Goal: Use online tool/utility: Utilize a website feature to perform a specific function

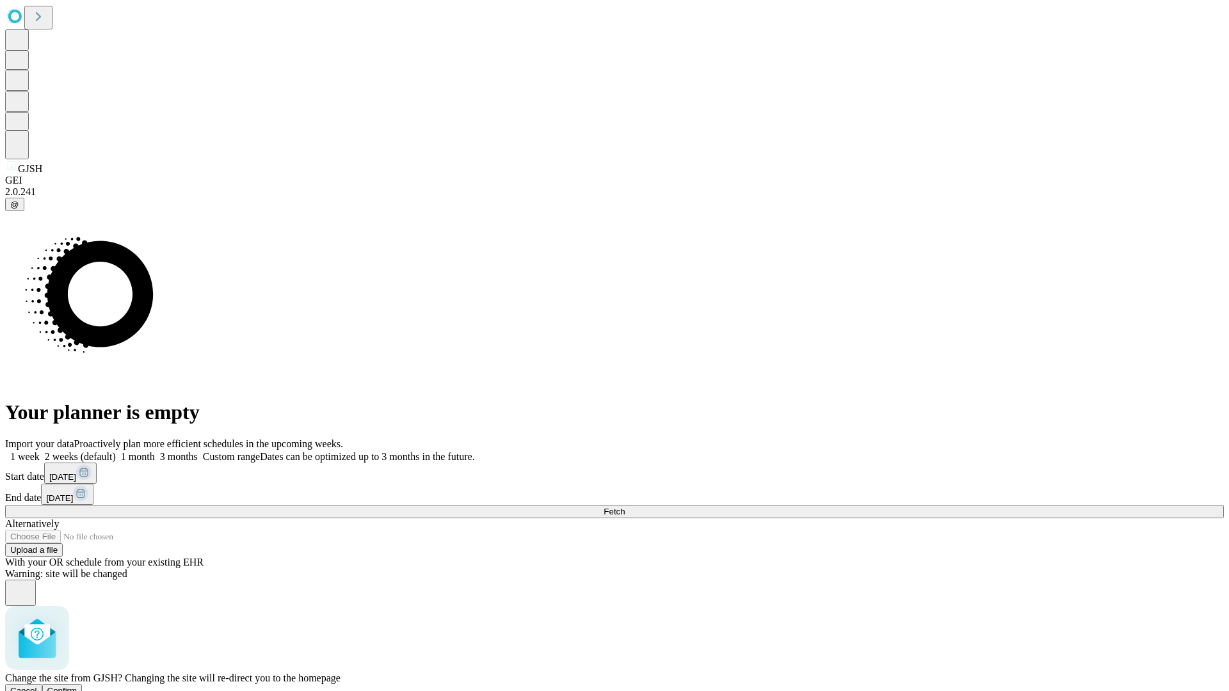
click at [77, 686] on span "Confirm" at bounding box center [62, 691] width 30 height 10
click at [155, 451] on label "1 month" at bounding box center [135, 456] width 39 height 11
click at [625, 507] on span "Fetch" at bounding box center [614, 512] width 21 height 10
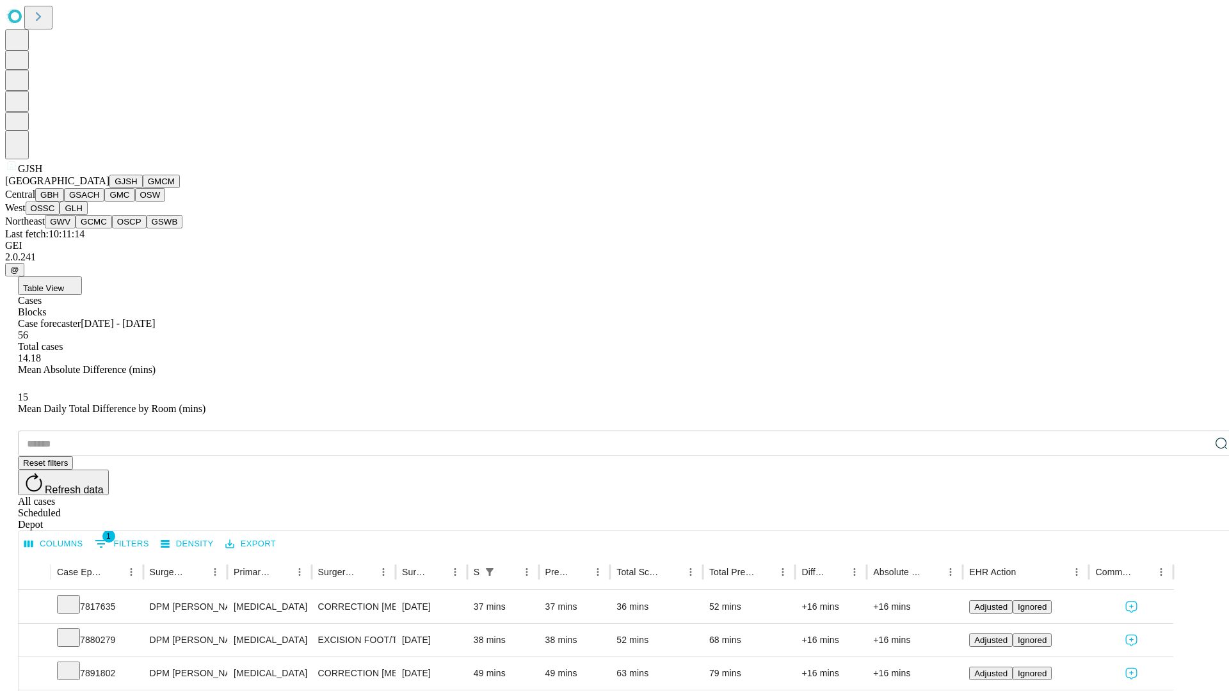
click at [143, 188] on button "GMCM" at bounding box center [161, 181] width 37 height 13
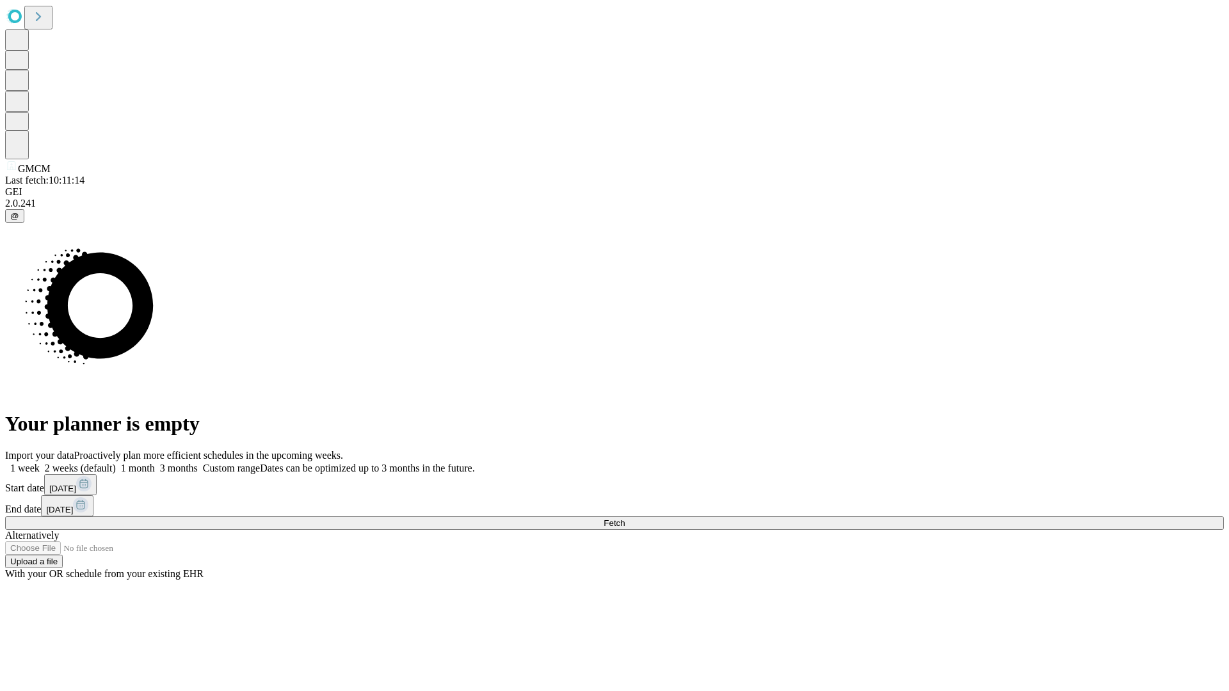
click at [625, 518] on span "Fetch" at bounding box center [614, 523] width 21 height 10
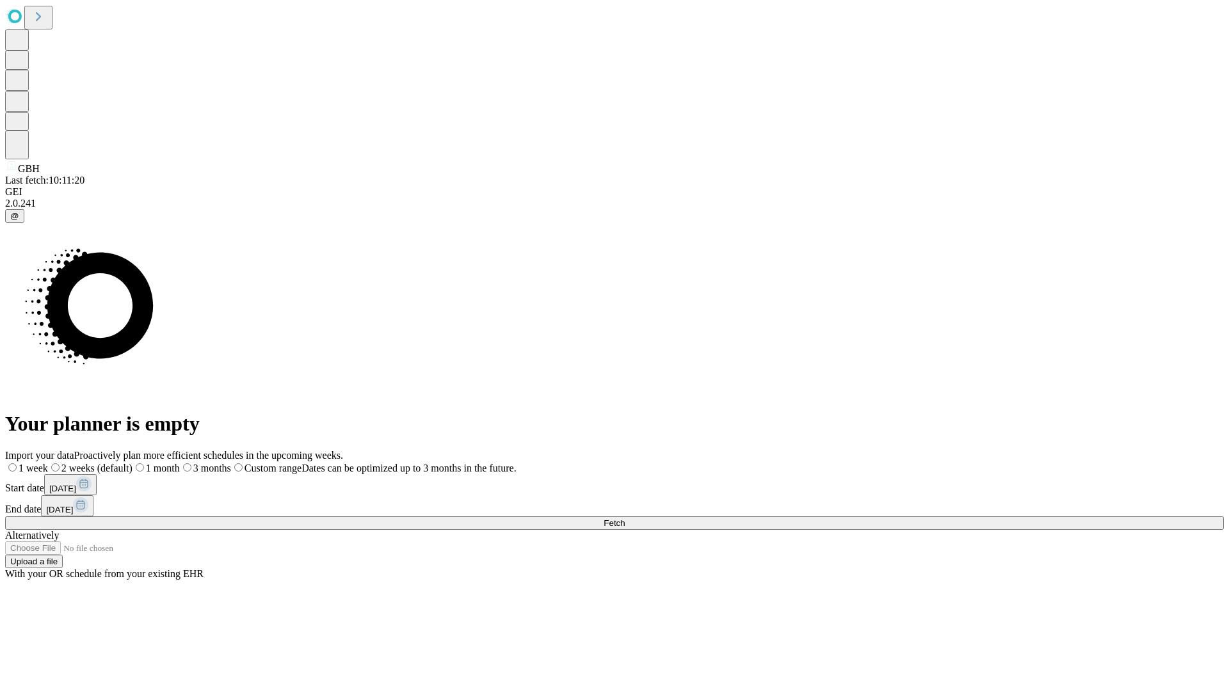
click at [625, 518] on span "Fetch" at bounding box center [614, 523] width 21 height 10
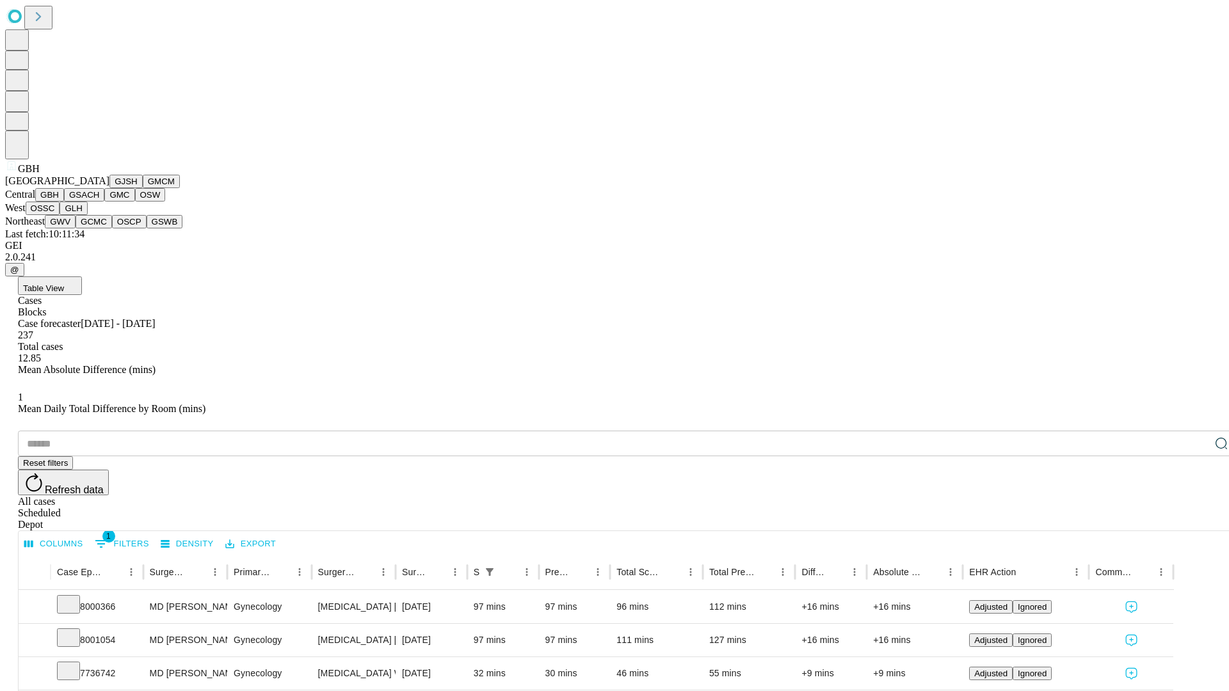
click at [99, 202] on button "GSACH" at bounding box center [84, 194] width 40 height 13
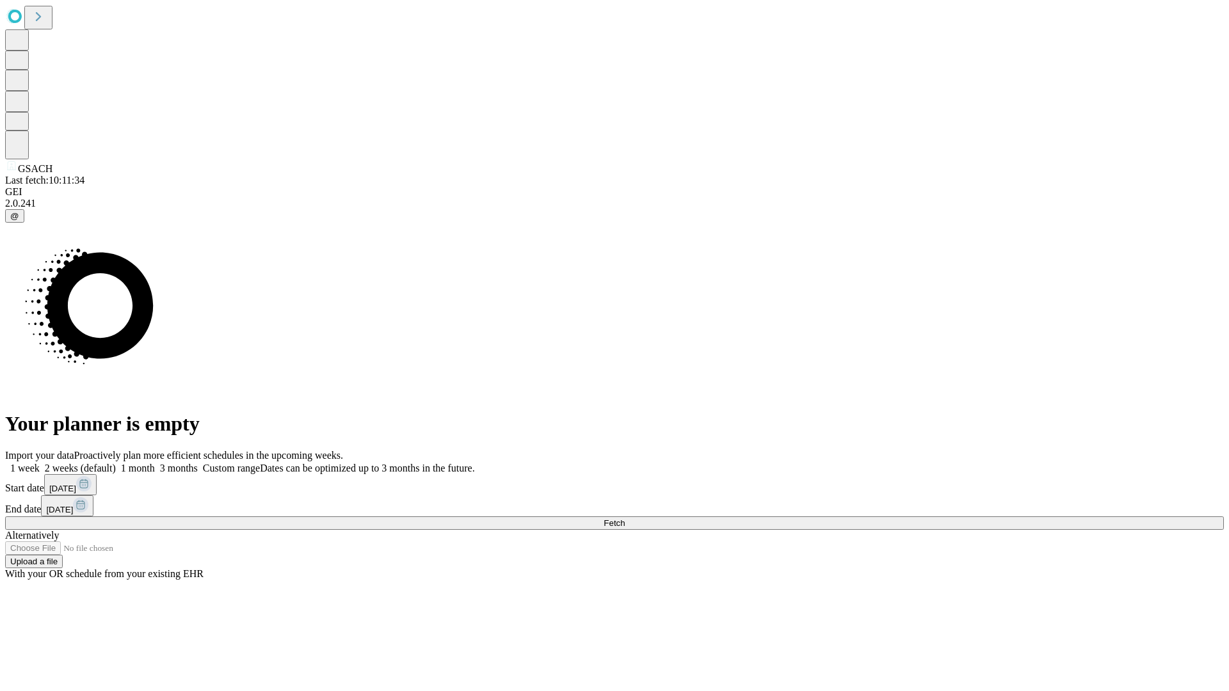
click at [155, 463] on label "1 month" at bounding box center [135, 468] width 39 height 11
click at [625, 518] on span "Fetch" at bounding box center [614, 523] width 21 height 10
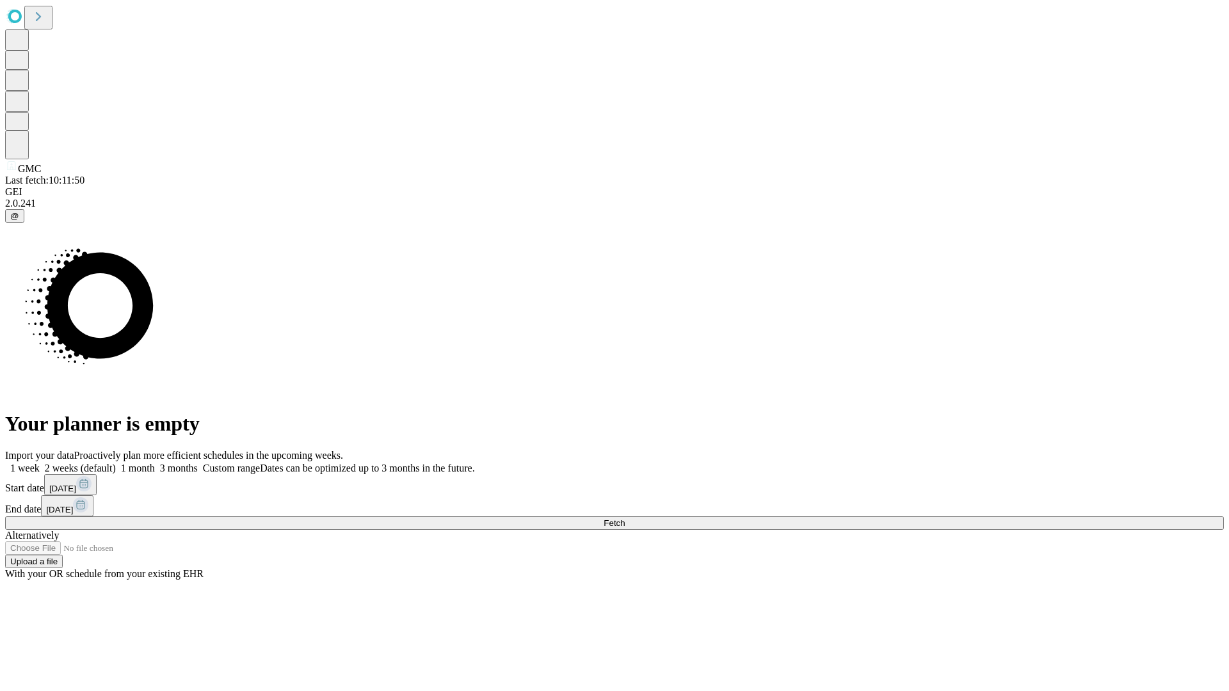
click at [155, 463] on label "1 month" at bounding box center [135, 468] width 39 height 11
click at [625, 518] on span "Fetch" at bounding box center [614, 523] width 21 height 10
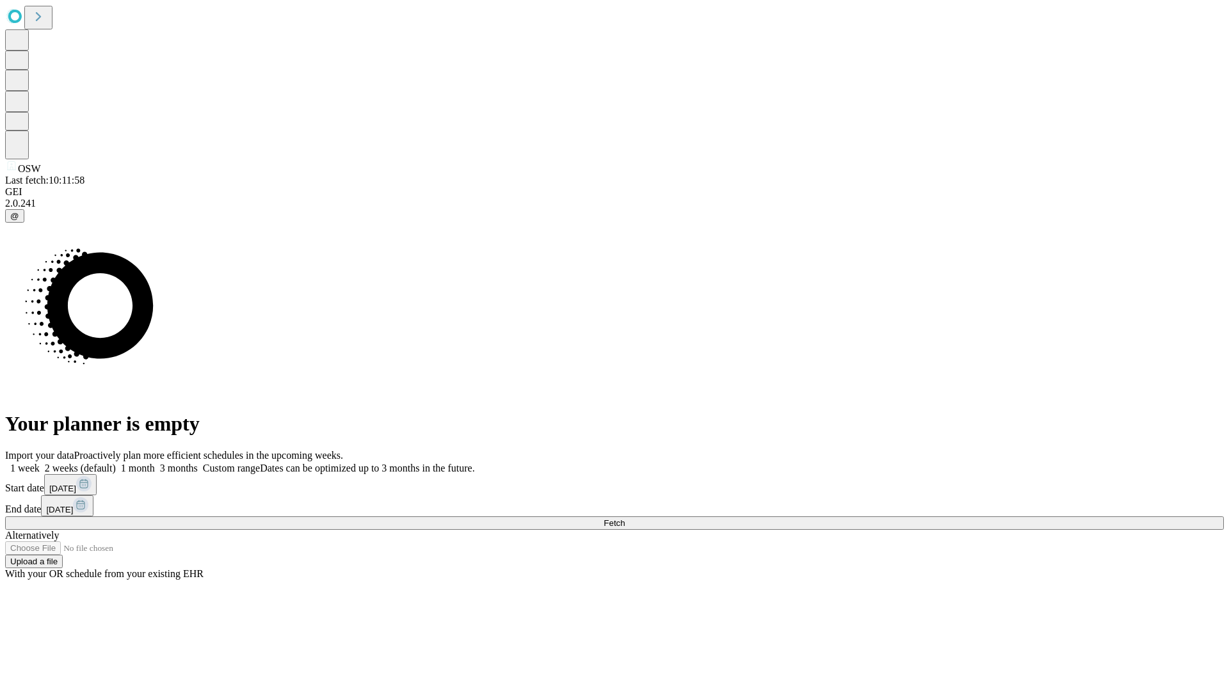
click at [155, 463] on label "1 month" at bounding box center [135, 468] width 39 height 11
click at [625, 518] on span "Fetch" at bounding box center [614, 523] width 21 height 10
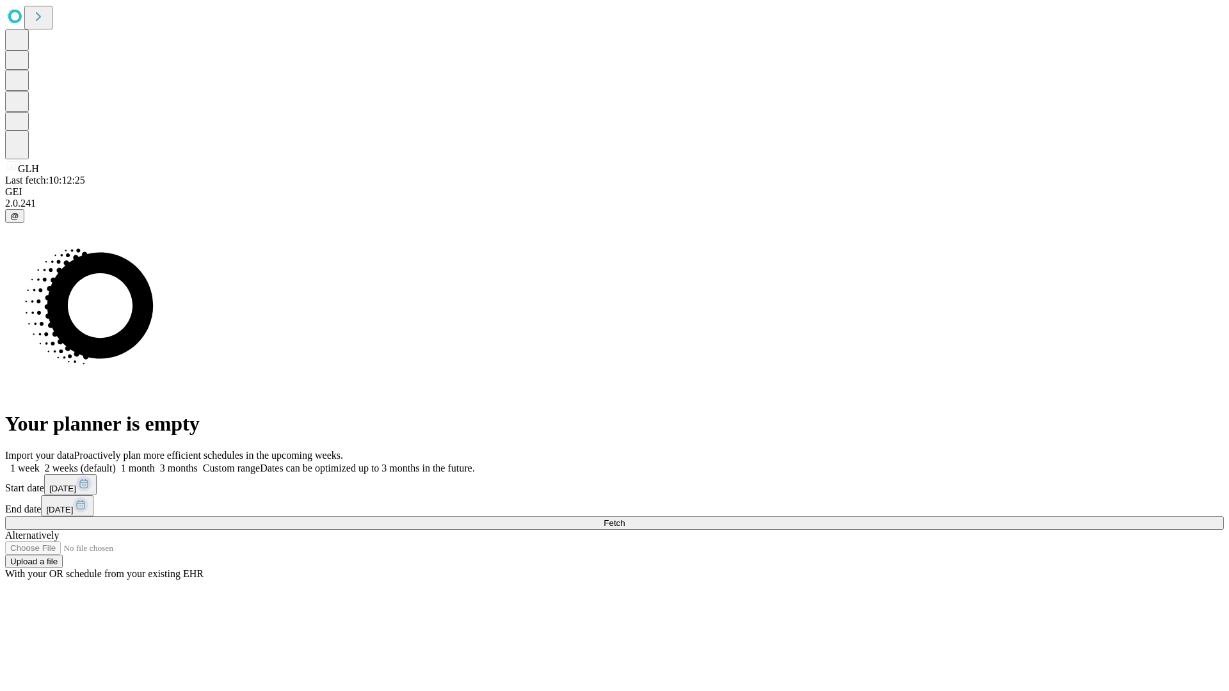
click at [155, 463] on label "1 month" at bounding box center [135, 468] width 39 height 11
click at [625, 518] on span "Fetch" at bounding box center [614, 523] width 21 height 10
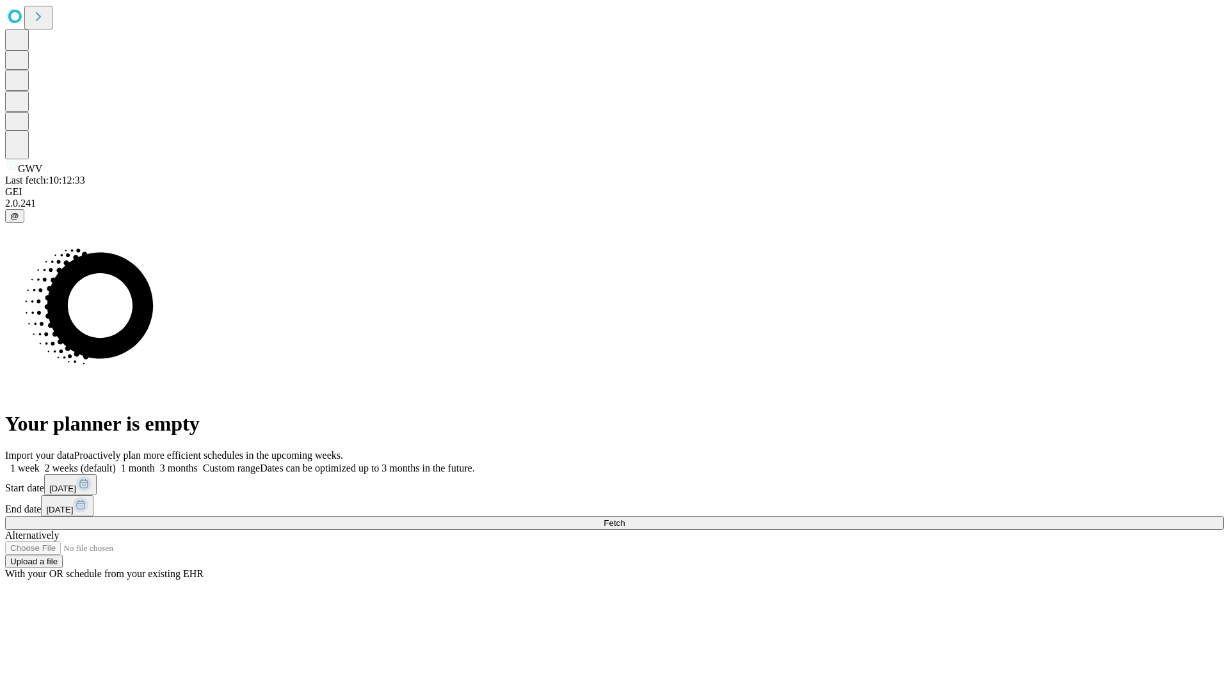
click at [625, 518] on span "Fetch" at bounding box center [614, 523] width 21 height 10
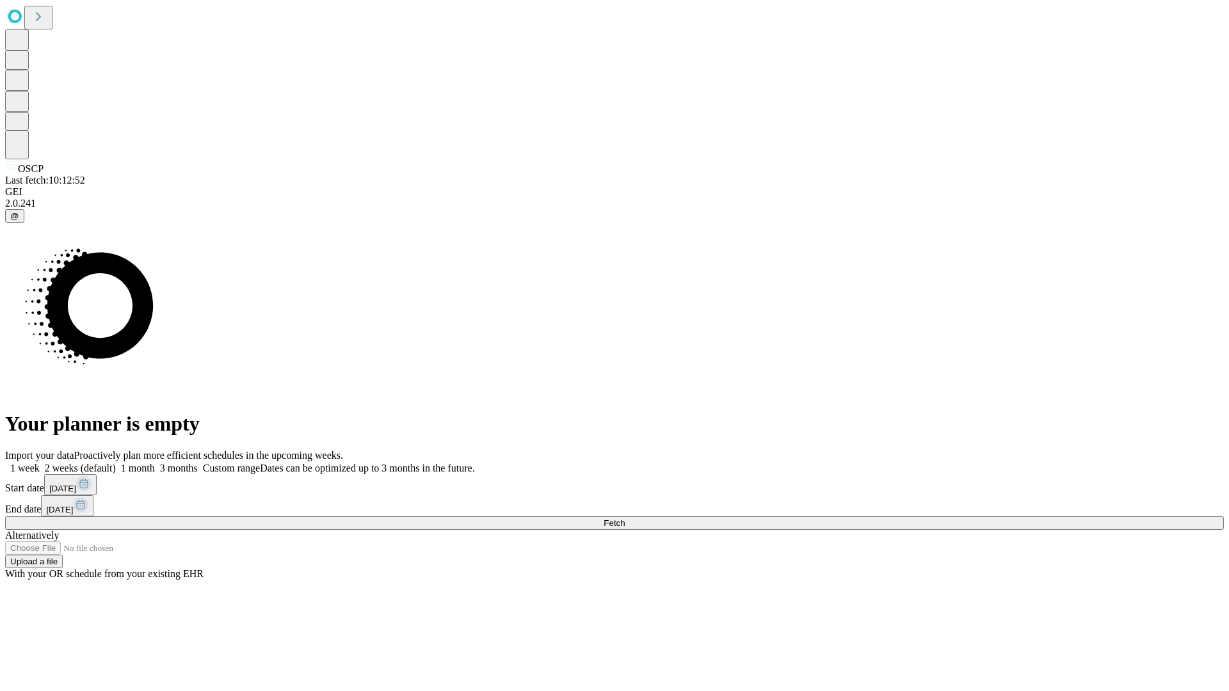
click at [155, 463] on label "1 month" at bounding box center [135, 468] width 39 height 11
click at [625, 518] on span "Fetch" at bounding box center [614, 523] width 21 height 10
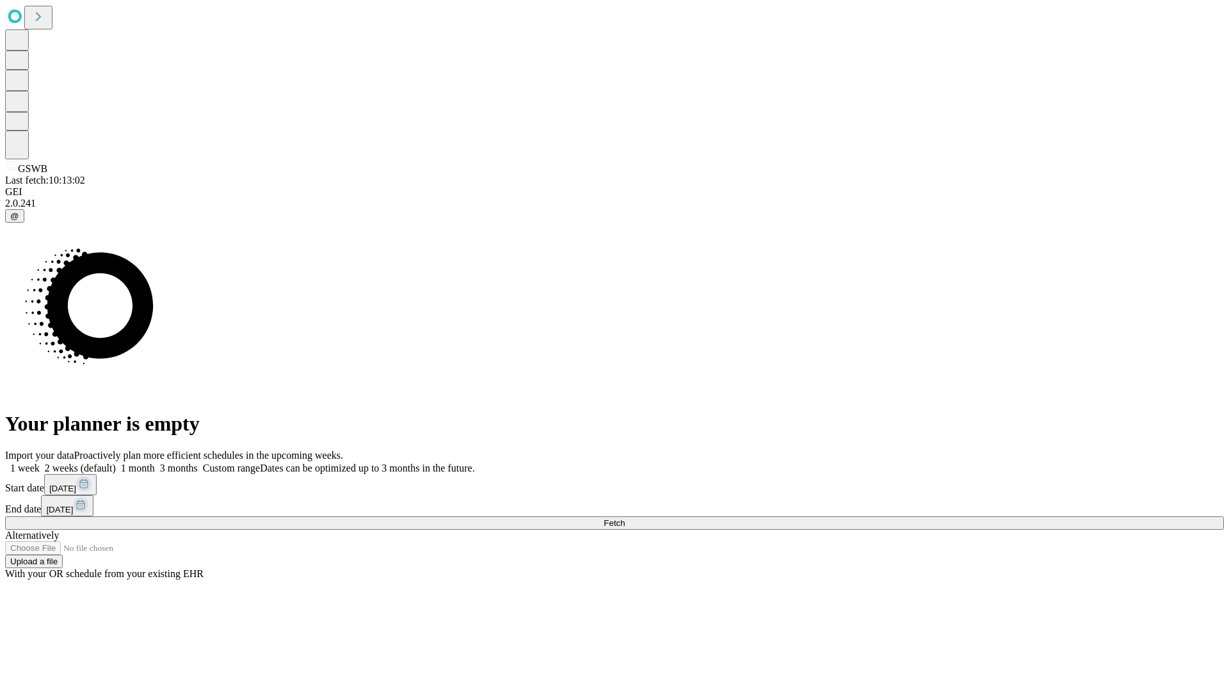
click at [155, 463] on label "1 month" at bounding box center [135, 468] width 39 height 11
click at [625, 518] on span "Fetch" at bounding box center [614, 523] width 21 height 10
